Goal: Task Accomplishment & Management: Use online tool/utility

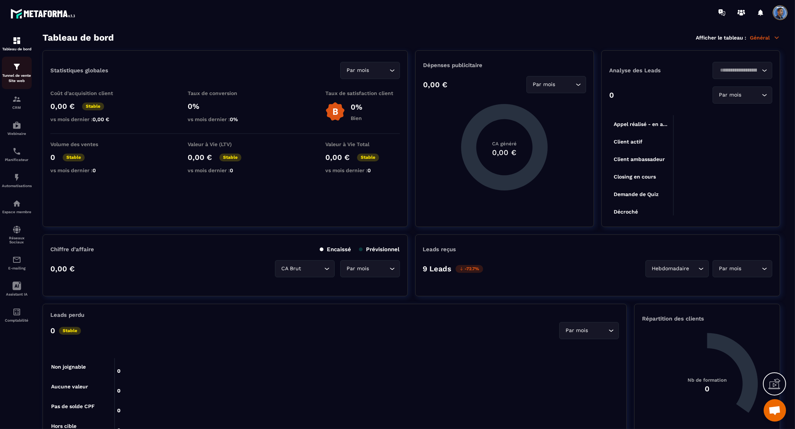
scroll to position [1819, 0]
click at [15, 69] on img at bounding box center [16, 66] width 9 height 9
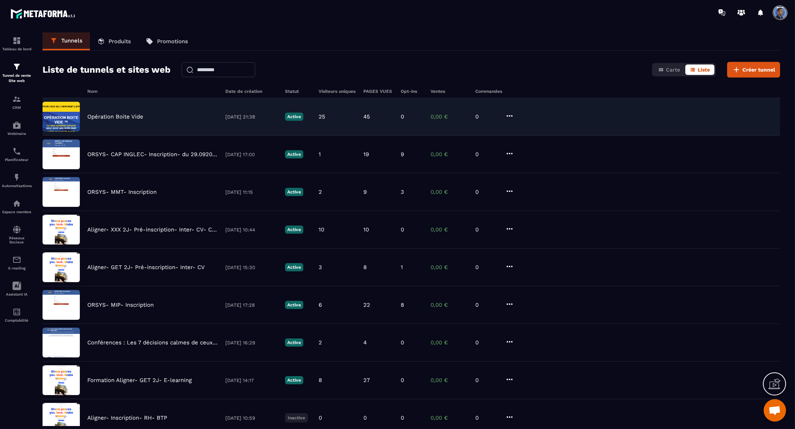
click at [121, 118] on p "Opération Boite Vide" at bounding box center [115, 116] width 56 height 7
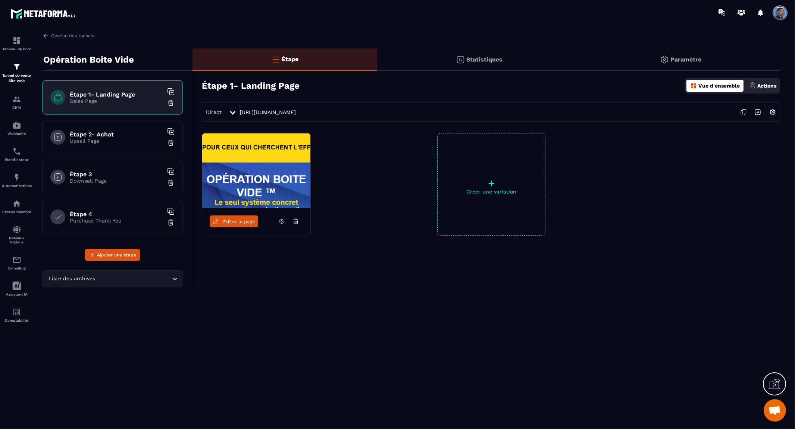
click at [241, 224] on span "Éditer la page" at bounding box center [239, 222] width 32 height 6
